Goal: Transaction & Acquisition: Purchase product/service

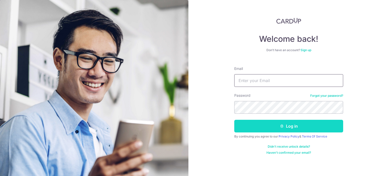
type input "shawn4881@gmail.com"
click at [284, 127] on button "Log in" at bounding box center [288, 126] width 109 height 13
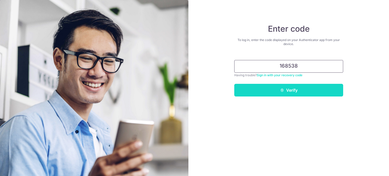
type input "168538"
click at [283, 90] on icon "submit" at bounding box center [282, 90] width 4 height 4
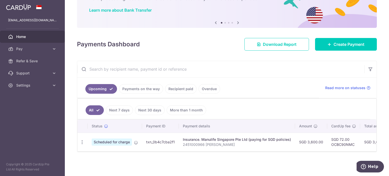
scroll to position [38, 0]
click at [334, 41] on span "Create Payment" at bounding box center [348, 44] width 31 height 6
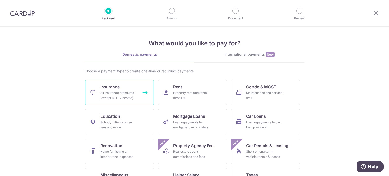
click at [115, 91] on div "All insurance premiums (except NTUC Income)" at bounding box center [118, 95] width 36 height 10
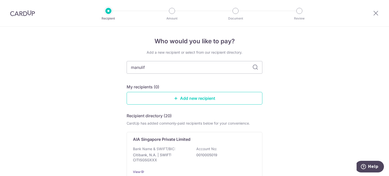
type input "manulife"
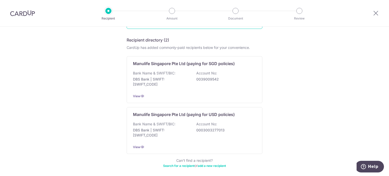
scroll to position [76, 0]
click at [208, 81] on p "0039009542" at bounding box center [224, 78] width 57 height 5
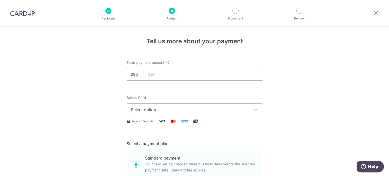
click at [204, 76] on input "text" at bounding box center [195, 74] width 136 height 13
type input "1,900.00"
click at [208, 108] on span "Select option" at bounding box center [190, 110] width 118 height 6
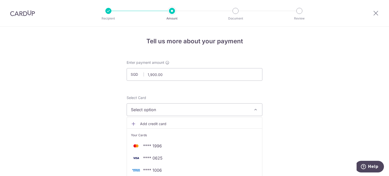
scroll to position [25, 0]
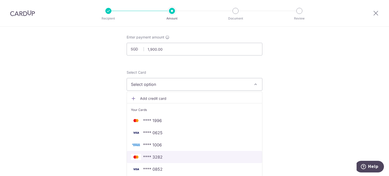
click at [155, 155] on span "**** 3282" at bounding box center [152, 157] width 19 height 6
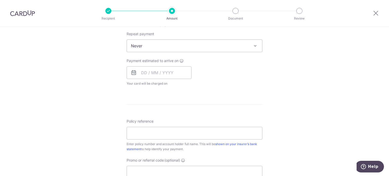
scroll to position [202, 0]
click at [171, 71] on input "text" at bounding box center [159, 71] width 65 height 13
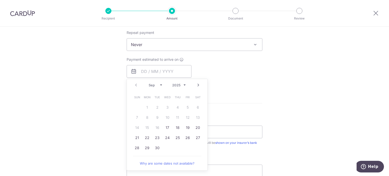
drag, startPoint x: 83, startPoint y: 87, endPoint x: 88, endPoint y: 86, distance: 4.3
click at [84, 87] on div "Tell us more about your payment Enter payment amount SGD 1,900.00 1900.00 Selec…" at bounding box center [194, 53] width 389 height 458
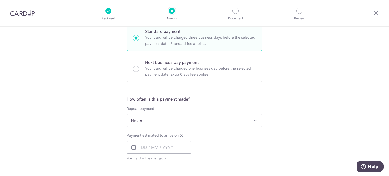
scroll to position [177, 0]
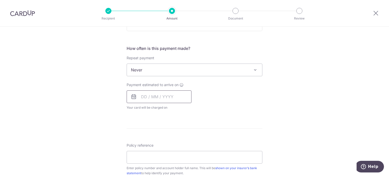
click at [175, 102] on input "text" at bounding box center [159, 96] width 65 height 13
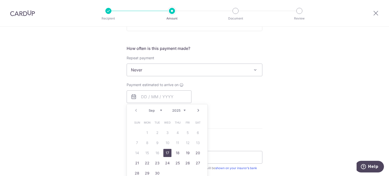
click at [165, 152] on link "17" at bounding box center [167, 153] width 8 height 8
type input "[DATE]"
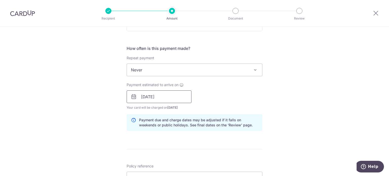
click at [169, 94] on input "[DATE]" at bounding box center [159, 96] width 65 height 13
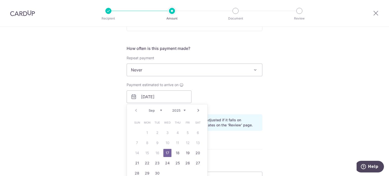
click at [80, 120] on div "Tell us more about your payment Enter payment amount SGD 1,900.00 1900.00 Selec…" at bounding box center [194, 88] width 389 height 479
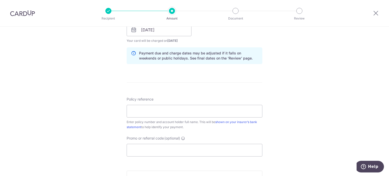
scroll to position [253, 0]
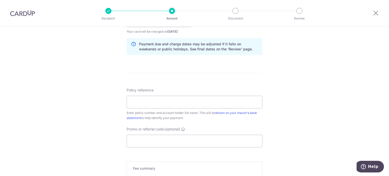
click at [320, 103] on div "Tell us more about your payment Enter payment amount SGD 1,900.00 1900.00 Selec…" at bounding box center [194, 12] width 389 height 479
click at [215, 104] on input "Policy reference" at bounding box center [195, 102] width 136 height 13
paste input "2451000974"
type input "2451000974 Tan Jee Han Shawn"
click at [190, 143] on input "Promo or referral code (optional)" at bounding box center [195, 141] width 136 height 13
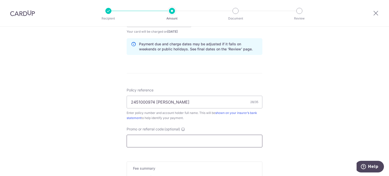
paste input "OCBC90NMC"
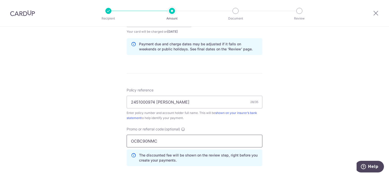
type input "OCBC90NMC"
click at [300, 103] on div "Tell us more about your payment Enter payment amount SGD 1,900.00 1900.00 Selec…" at bounding box center [194, 23] width 389 height 501
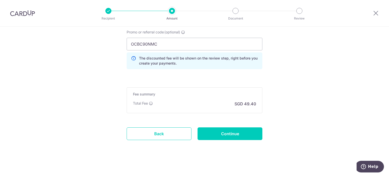
scroll to position [351, 0]
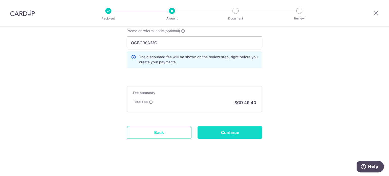
click at [231, 132] on input "Continue" at bounding box center [229, 132] width 65 height 13
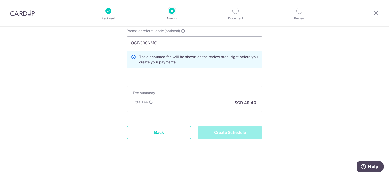
type input "Create Schedule"
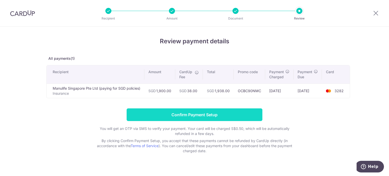
click at [228, 118] on input "Confirm Payment Setup" at bounding box center [195, 114] width 136 height 13
